Goal: Navigation & Orientation: Find specific page/section

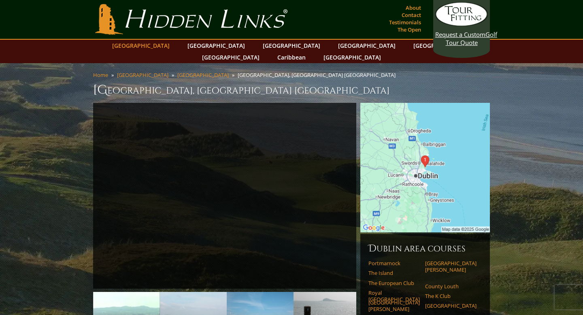
click at [160, 43] on link "[GEOGRAPHIC_DATA]" at bounding box center [141, 46] width 66 height 12
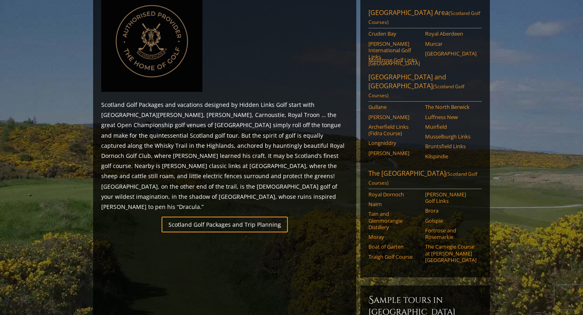
scroll to position [394, 0]
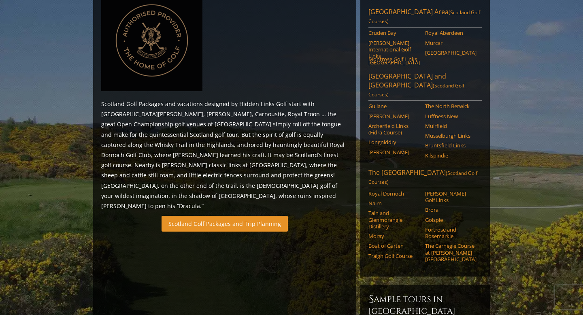
click at [220, 216] on link "Scotland Golf Packages and Trip Planning" at bounding box center [224, 224] width 126 height 16
